Goal: Find specific page/section: Find specific page/section

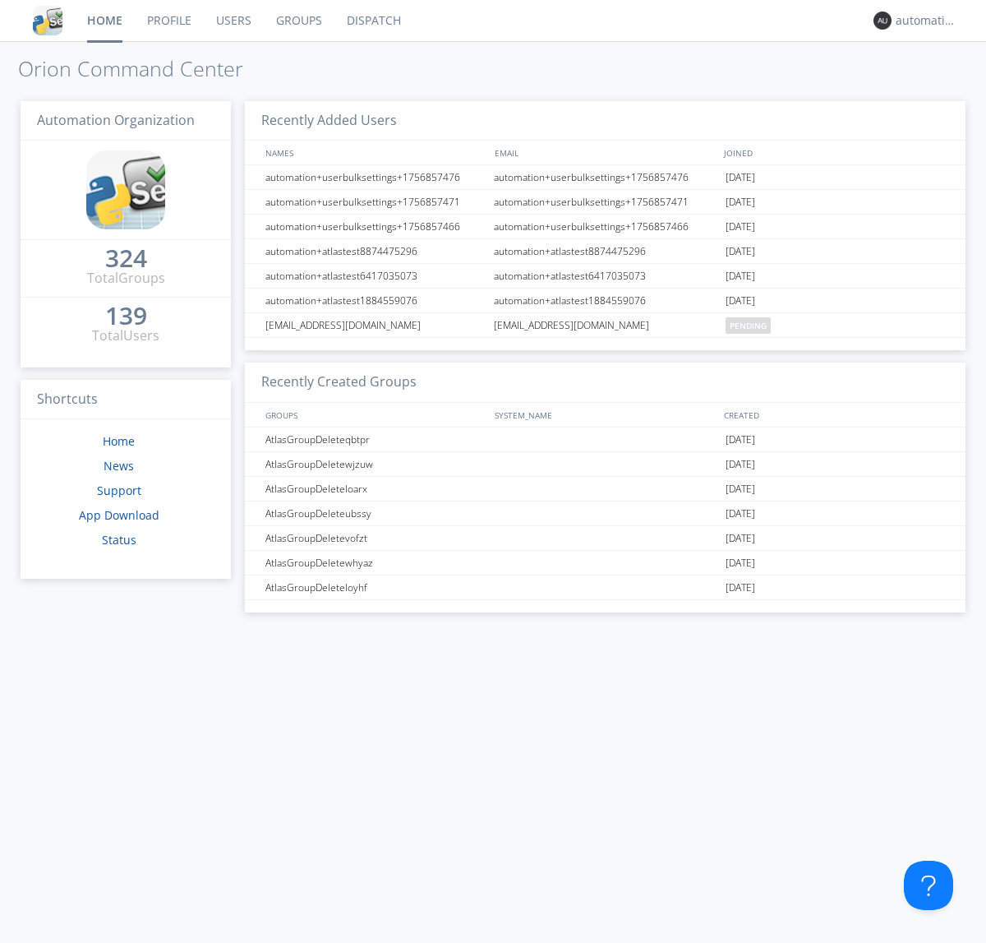
click at [372, 21] on link "Dispatch" at bounding box center [374, 20] width 79 height 41
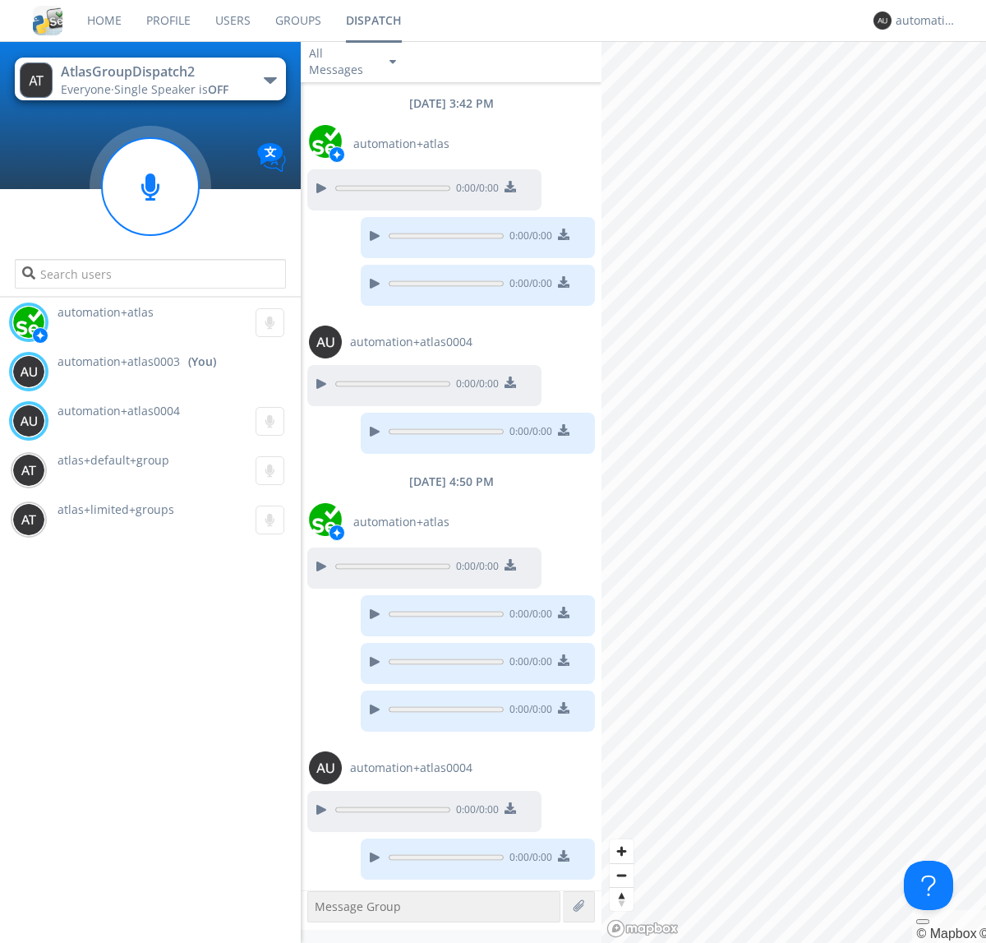
click at [270, 80] on div "button" at bounding box center [270, 80] width 13 height 7
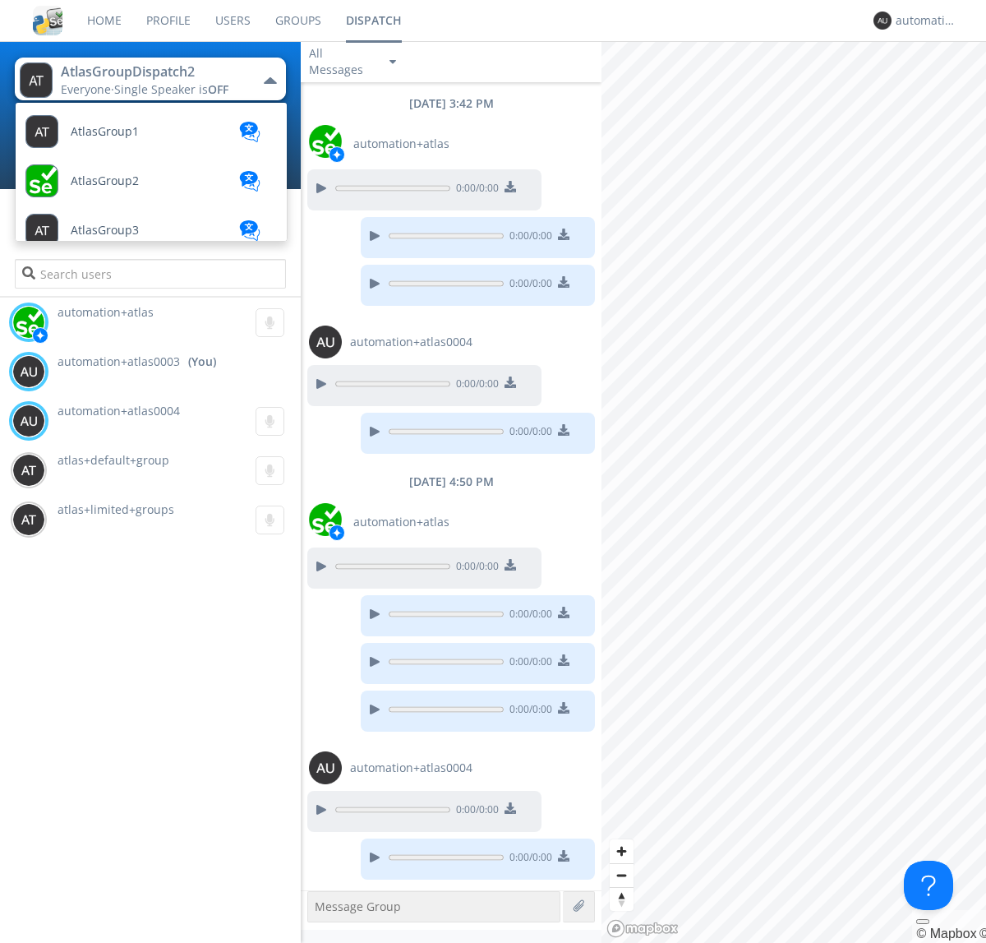
click at [127, 865] on span "AtlasGroupDispatch3" at bounding box center [129, 871] width 117 height 12
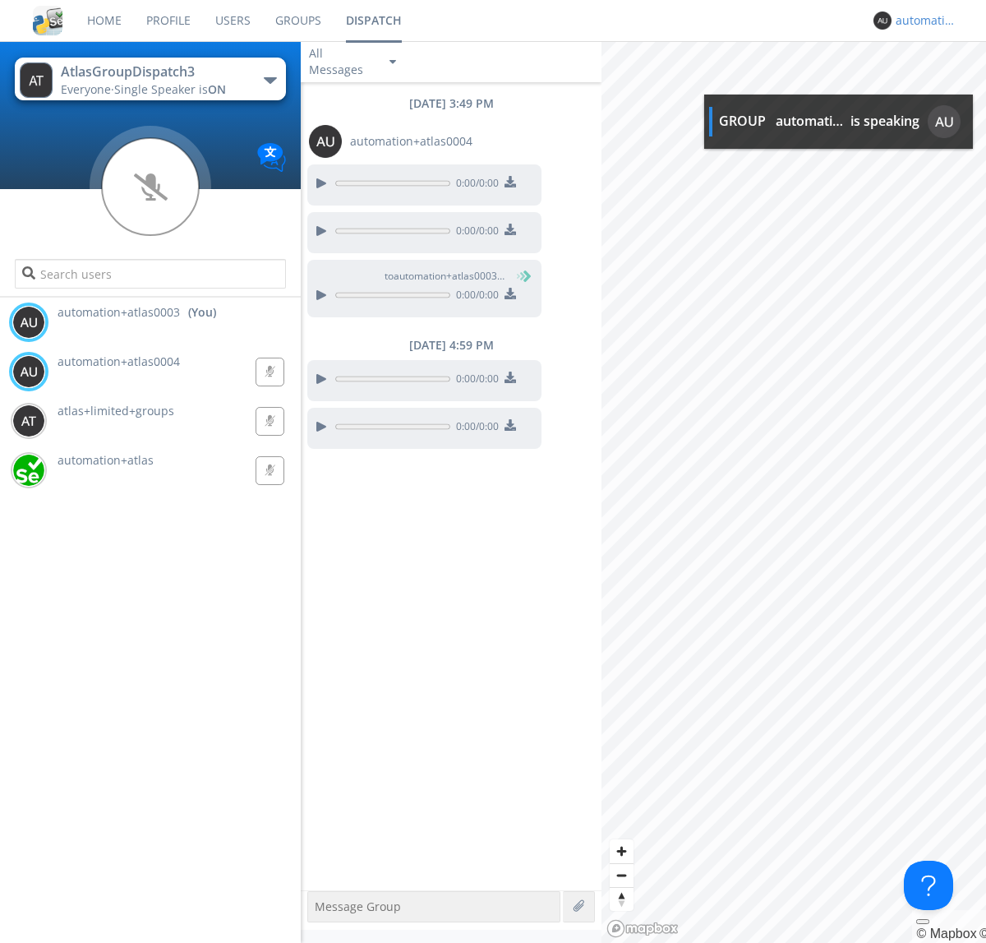
click at [922, 21] on div "automation+atlas0003" at bounding box center [927, 20] width 62 height 16
